Goal: Task Accomplishment & Management: Manage account settings

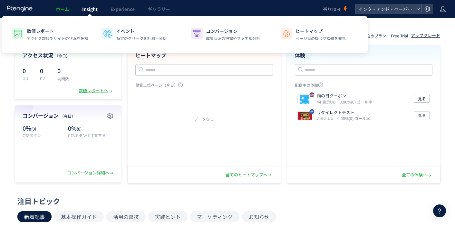
click at [82, 5] on link "Insight" at bounding box center [90, 9] width 28 height 18
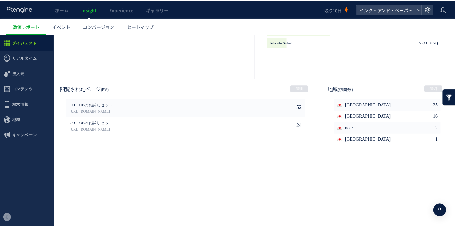
scroll to position [347, 0]
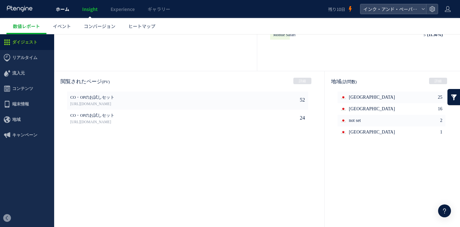
click at [55, 13] on link "ホーム" at bounding box center [62, 9] width 26 height 18
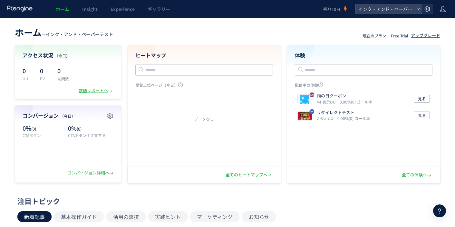
click at [433, 10] on div at bounding box center [428, 9] width 12 height 10
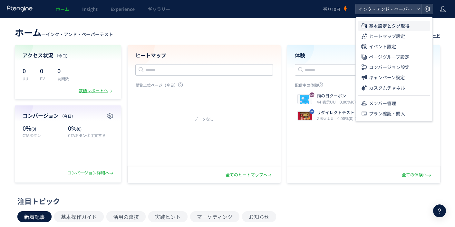
click at [410, 31] on li "基本設定とタグ取得" at bounding box center [395, 36] width 72 height 10
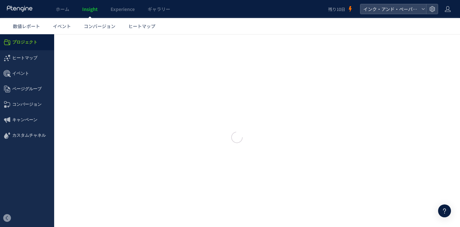
type input "**********"
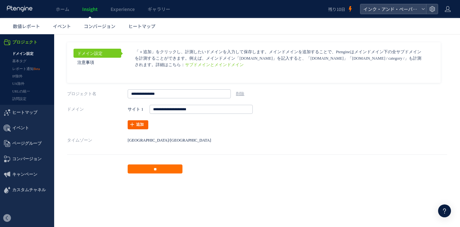
click at [130, 123] on icon at bounding box center [132, 124] width 5 height 5
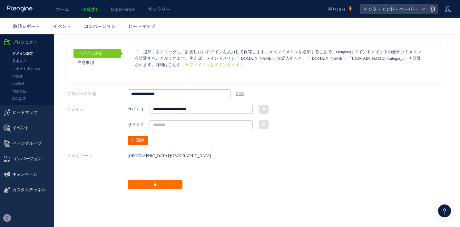
click at [141, 140] on link "追加" at bounding box center [138, 140] width 21 height 9
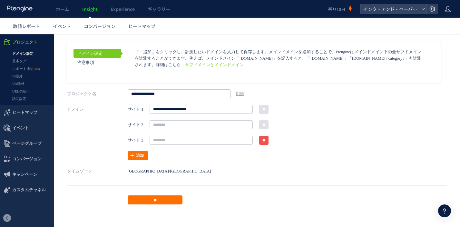
click at [264, 141] on input "**" at bounding box center [263, 140] width 9 height 9
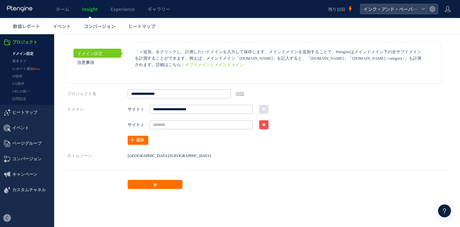
click at [267, 126] on input "**" at bounding box center [263, 124] width 9 height 9
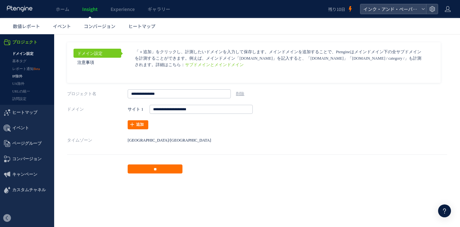
click at [14, 76] on link "IP除外" at bounding box center [27, 76] width 54 height 7
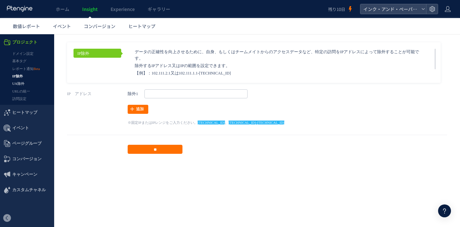
click at [23, 82] on link "UA除外" at bounding box center [27, 83] width 54 height 7
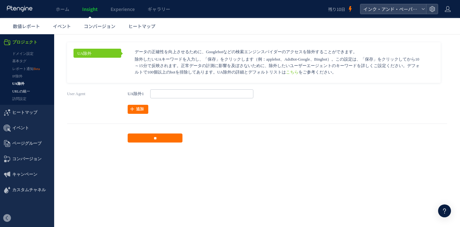
click at [18, 90] on link "URLの統一" at bounding box center [27, 91] width 54 height 7
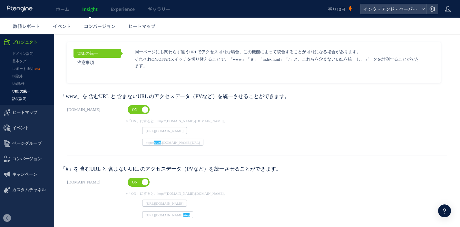
click at [18, 99] on link "訪問設定" at bounding box center [27, 98] width 54 height 7
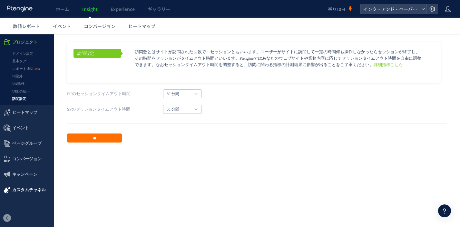
click at [14, 192] on span "カスタムチャネル" at bounding box center [29, 189] width 34 height 15
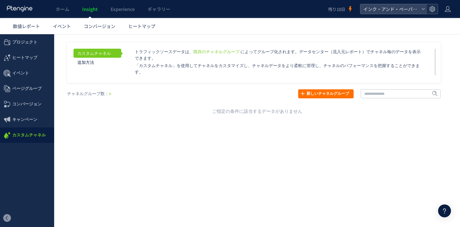
click at [432, 11] on icon at bounding box center [432, 9] width 6 height 6
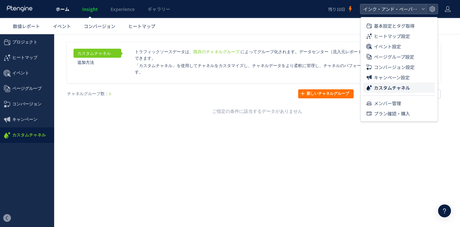
click at [66, 10] on span "ホーム" at bounding box center [63, 9] width 14 height 6
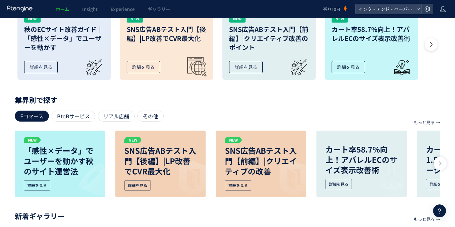
scroll to position [314, 0]
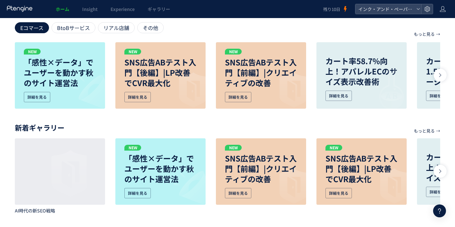
click at [199, 32] on div "Eコマース BtoBサービス リアル店舗 その他" at bounding box center [228, 27] width 426 height 11
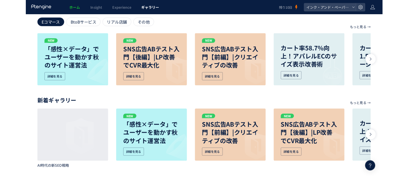
scroll to position [314, 0]
